Goal: Transaction & Acquisition: Obtain resource

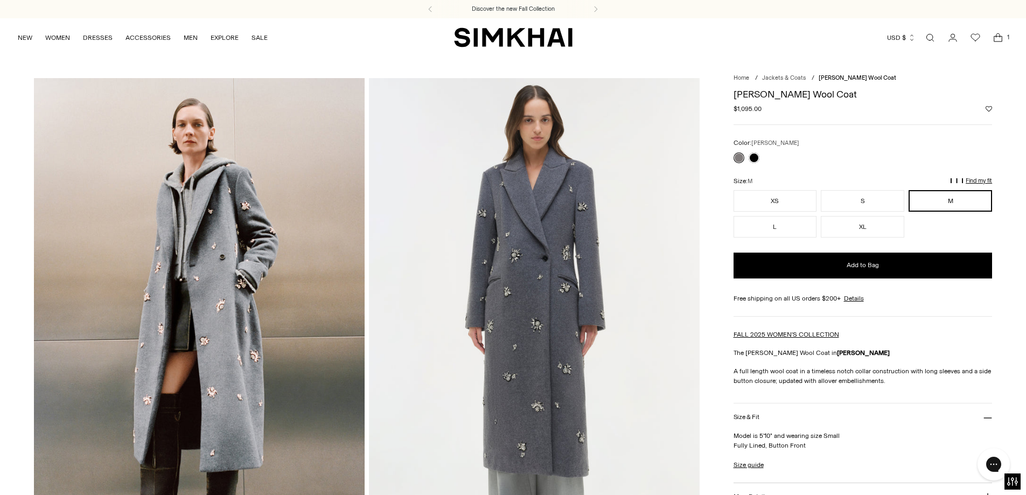
click at [564, 378] on img at bounding box center [534, 326] width 331 height 496
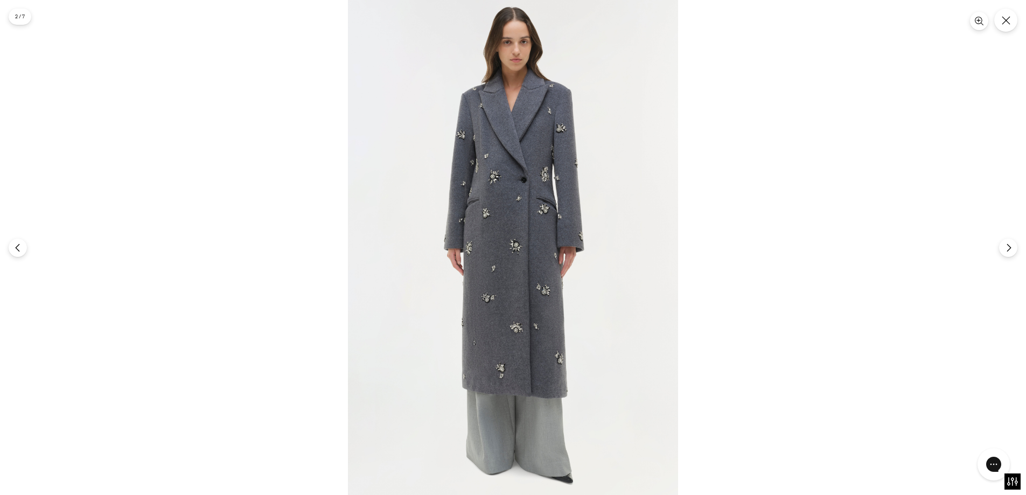
click at [554, 292] on img at bounding box center [513, 247] width 330 height 495
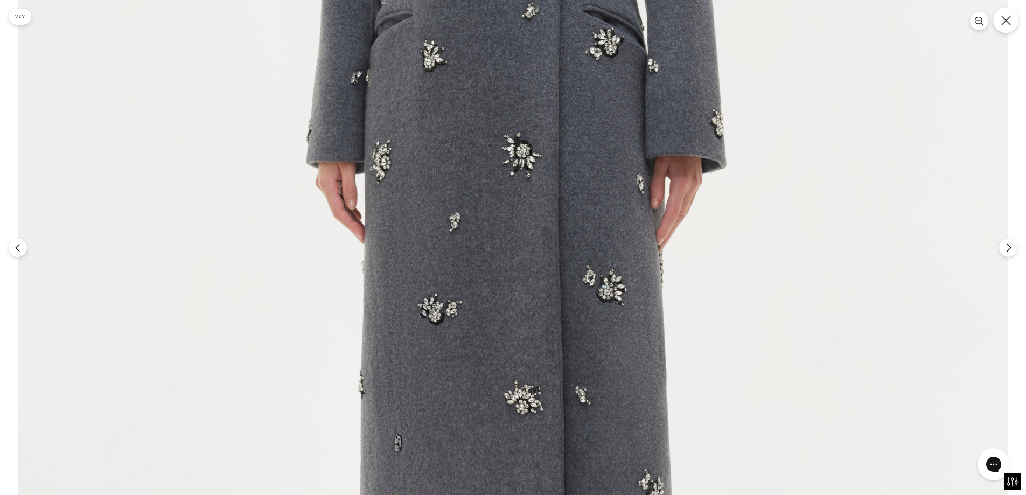
click at [1006, 26] on button "Close" at bounding box center [1006, 20] width 25 height 25
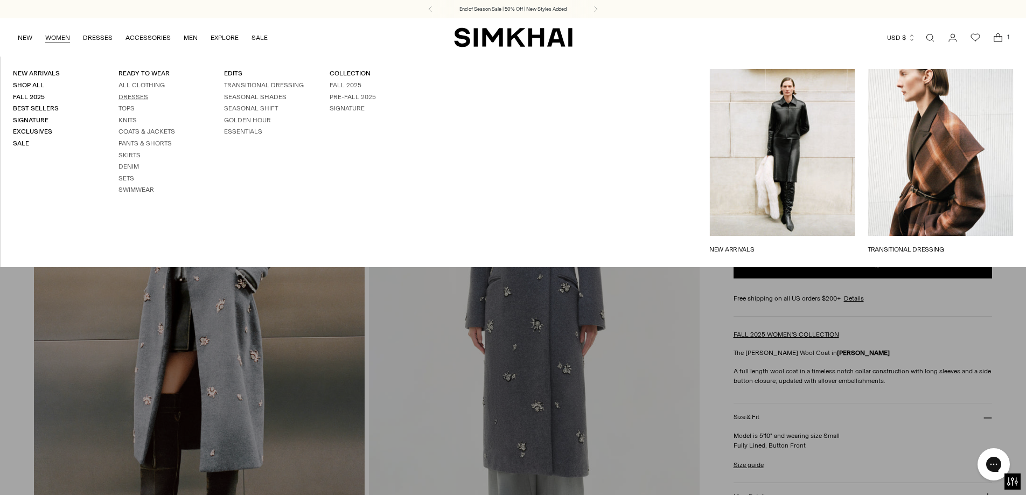
click at [130, 95] on link "Dresses" at bounding box center [134, 97] width 30 height 8
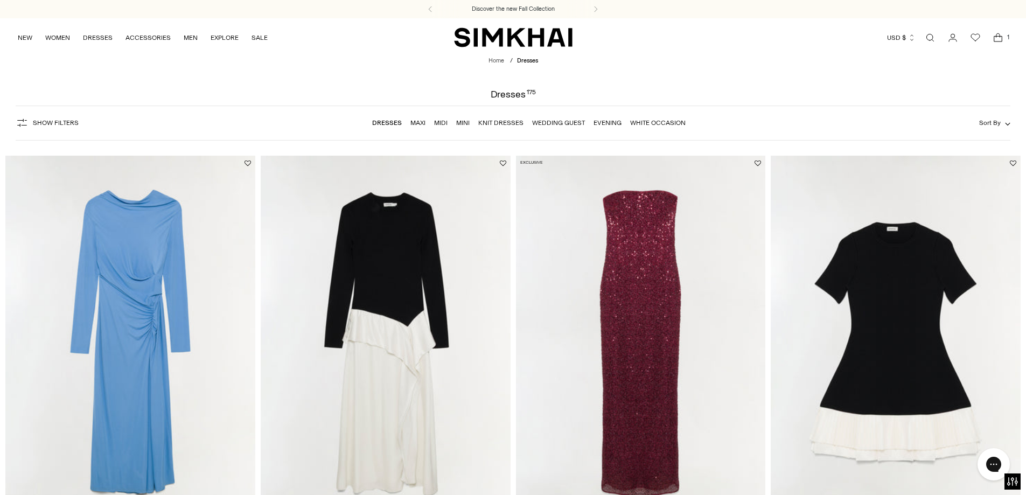
click at [0, 0] on img "Lorin Taffeta Knit Midi Dress" at bounding box center [0, 0] width 0 height 0
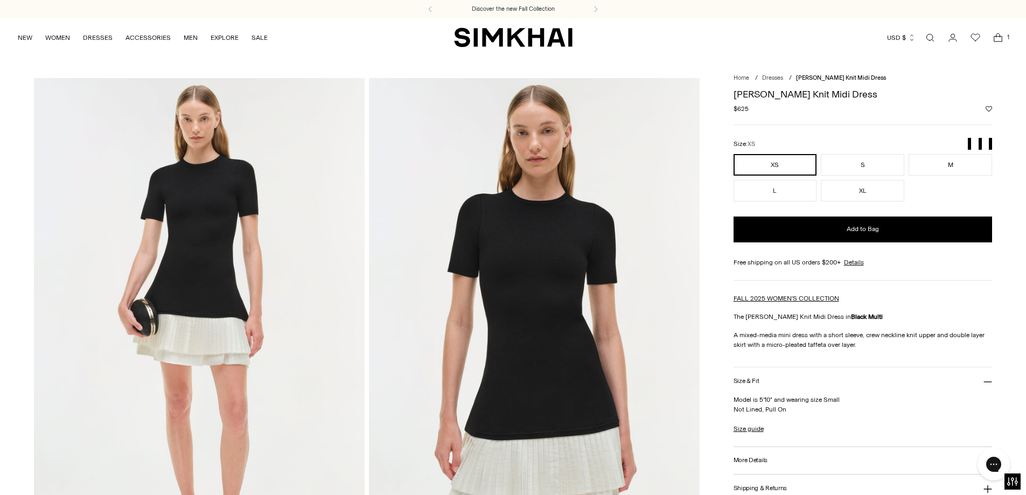
click at [537, 316] on img at bounding box center [534, 326] width 331 height 496
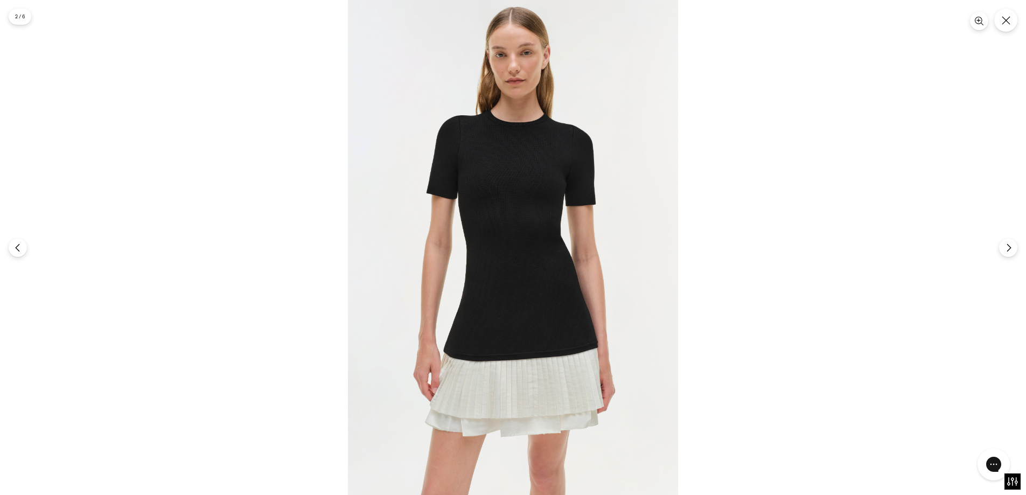
click at [525, 195] on img at bounding box center [513, 247] width 330 height 495
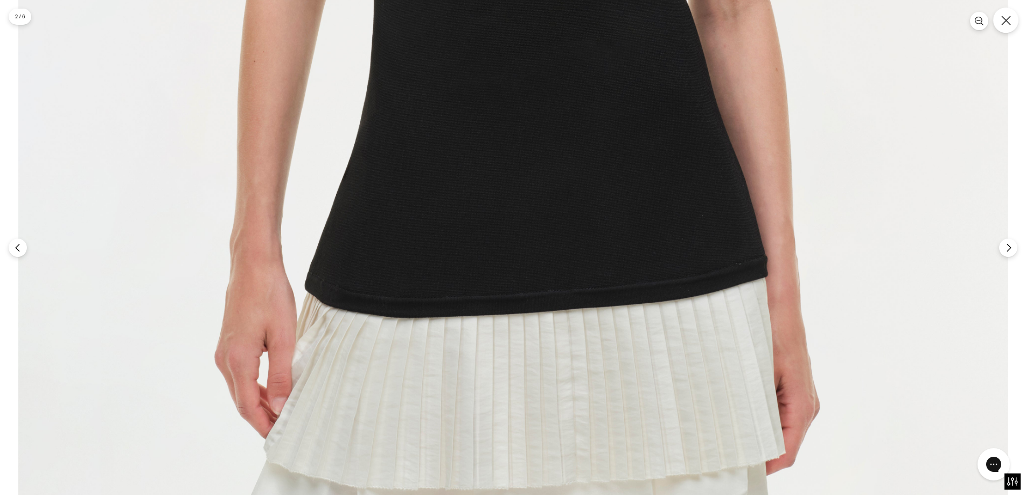
click at [1009, 24] on icon "Close" at bounding box center [1007, 21] width 10 height 10
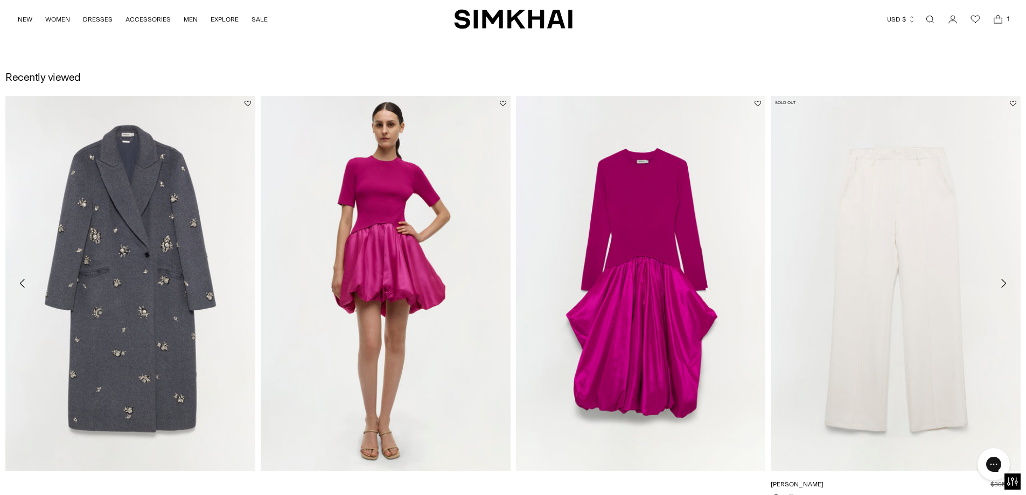
scroll to position [1616, 0]
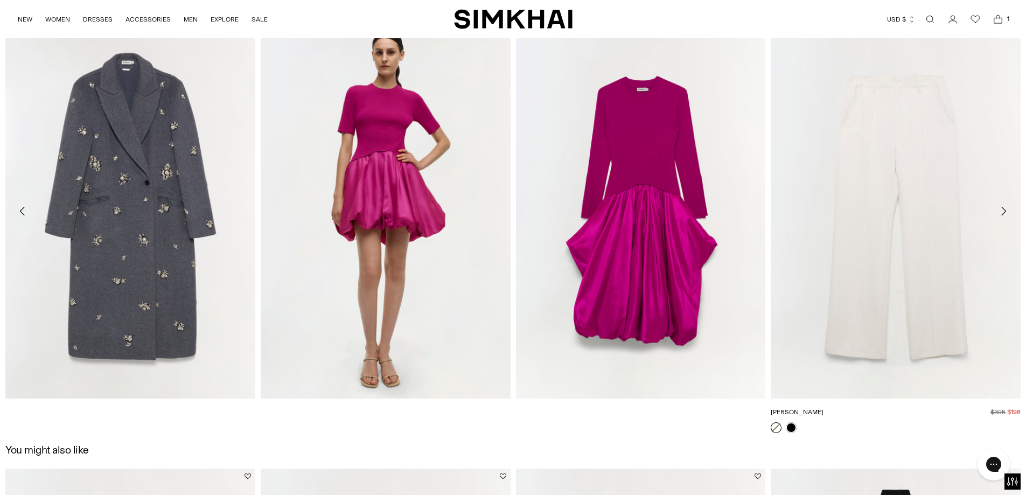
click at [0, 0] on img "Ansel Trouser" at bounding box center [0, 0] width 0 height 0
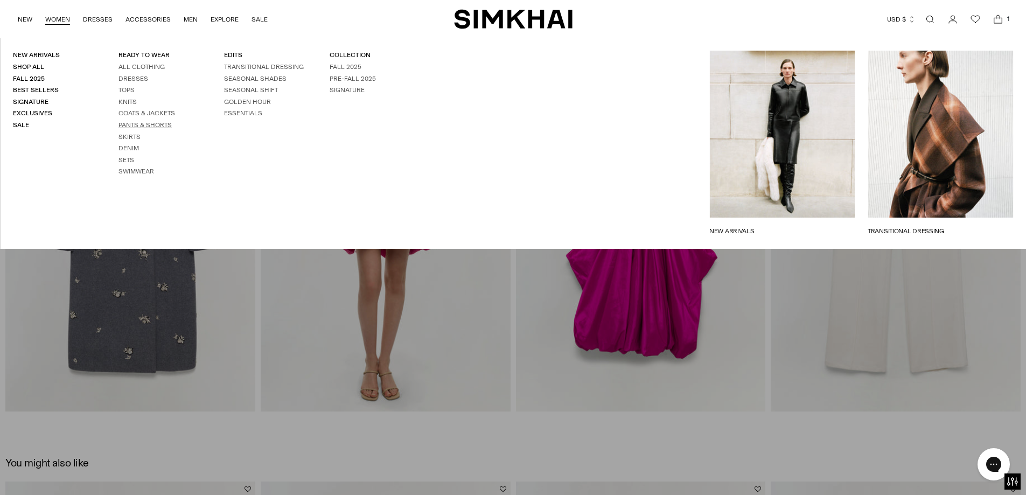
click at [130, 122] on link "Pants & Shorts" at bounding box center [145, 125] width 53 height 8
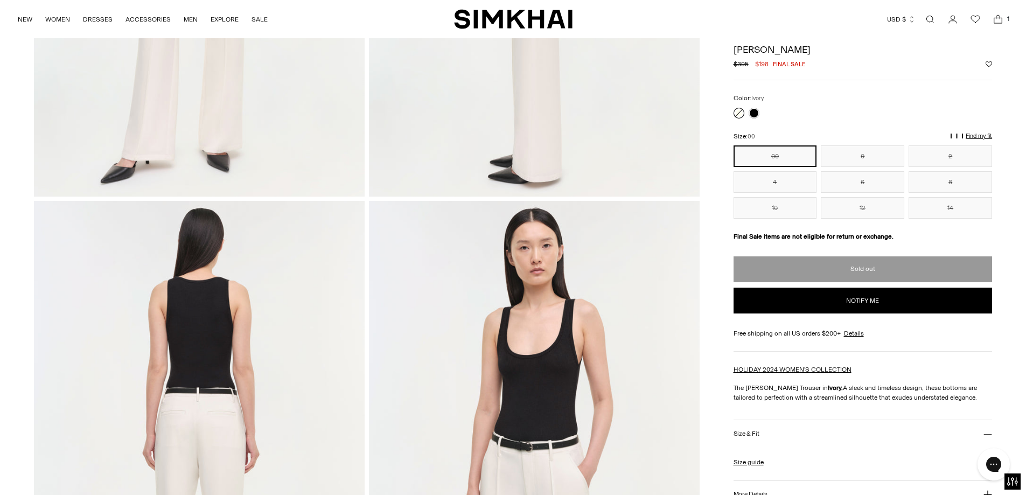
scroll to position [377, 0]
click at [932, 181] on button "8" at bounding box center [951, 182] width 84 height 22
click at [858, 303] on button "Notify me" at bounding box center [863, 301] width 259 height 26
select select "**********"
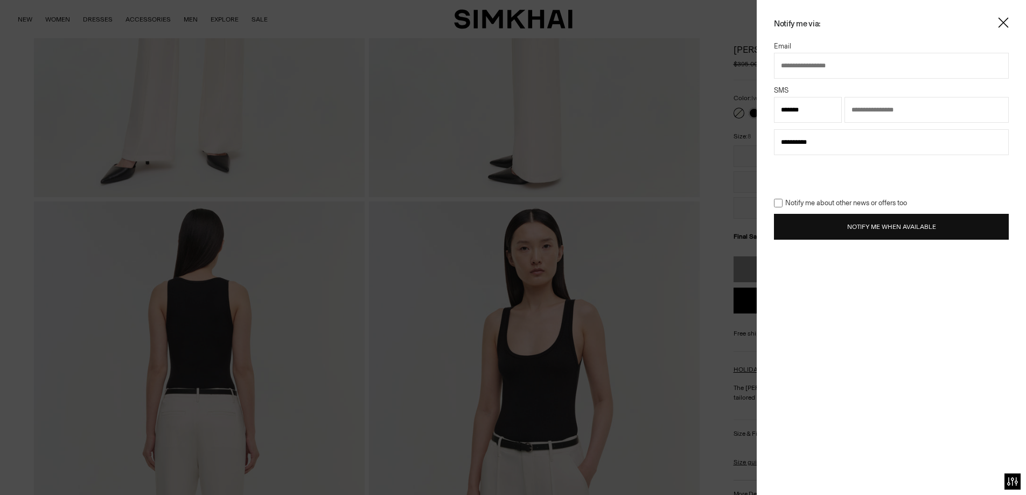
click at [1005, 23] on img at bounding box center [1003, 22] width 11 height 11
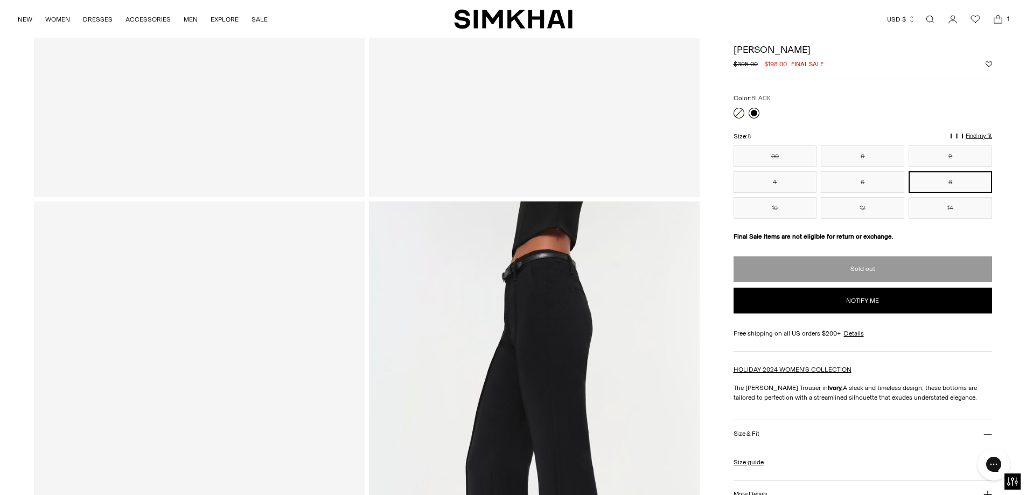
click at [750, 115] on link at bounding box center [754, 113] width 11 height 11
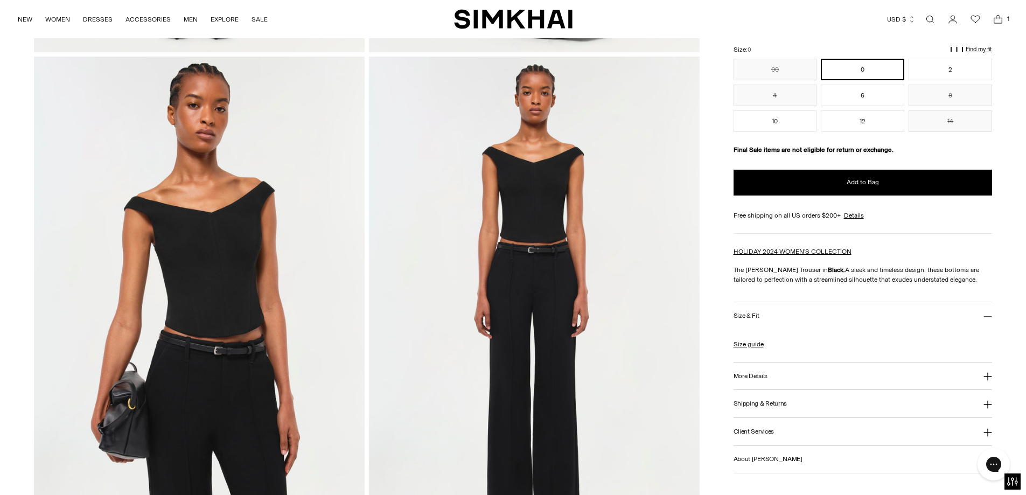
scroll to position [1132, 0]
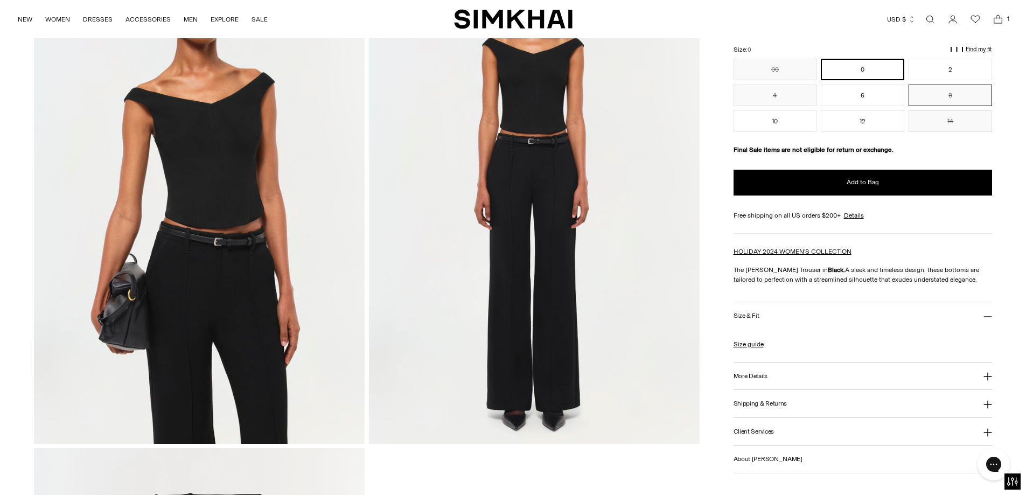
click at [958, 96] on button "8" at bounding box center [951, 96] width 84 height 22
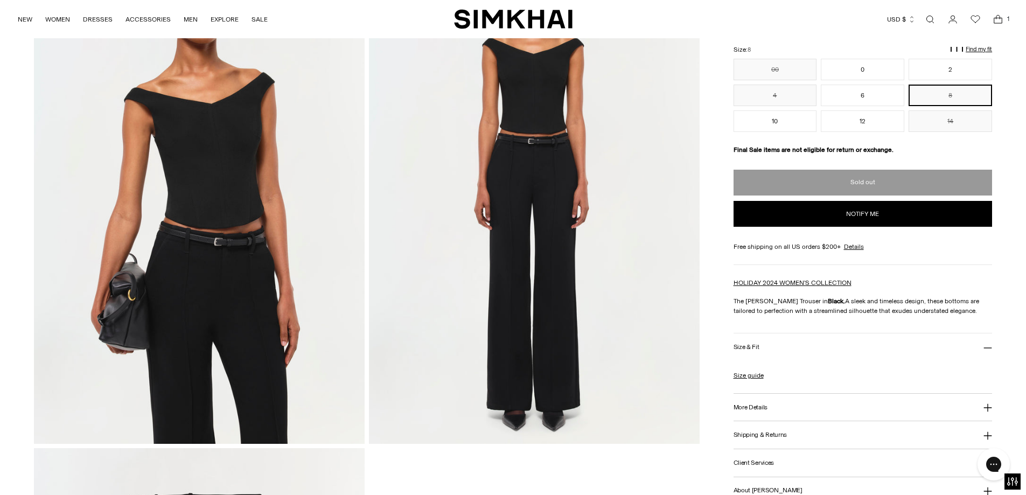
click at [858, 214] on button "Notify me" at bounding box center [863, 214] width 259 height 26
select select "**"
select select "**********"
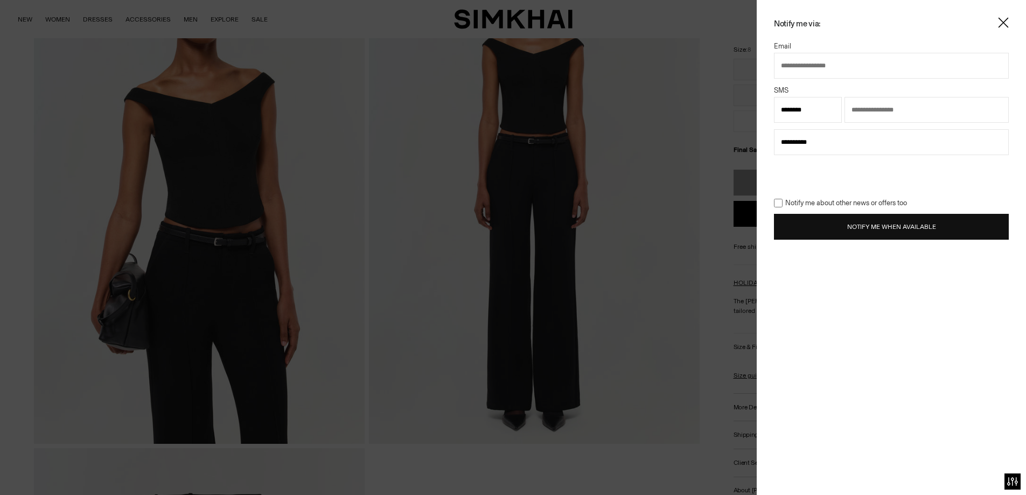
click at [831, 67] on input "text" at bounding box center [891, 66] width 235 height 26
type input "**********"
click at [908, 228] on button "Notify Me When Available" at bounding box center [891, 227] width 235 height 26
